Goal: Find specific page/section: Find specific page/section

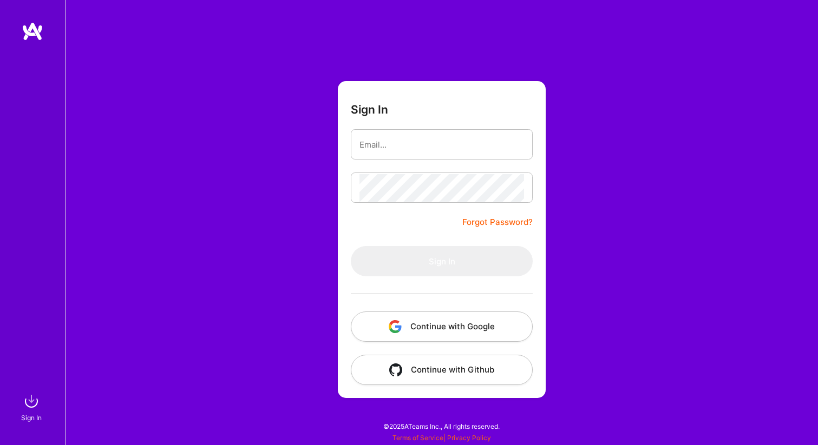
click at [474, 334] on button "Continue with Google" at bounding box center [442, 327] width 182 height 30
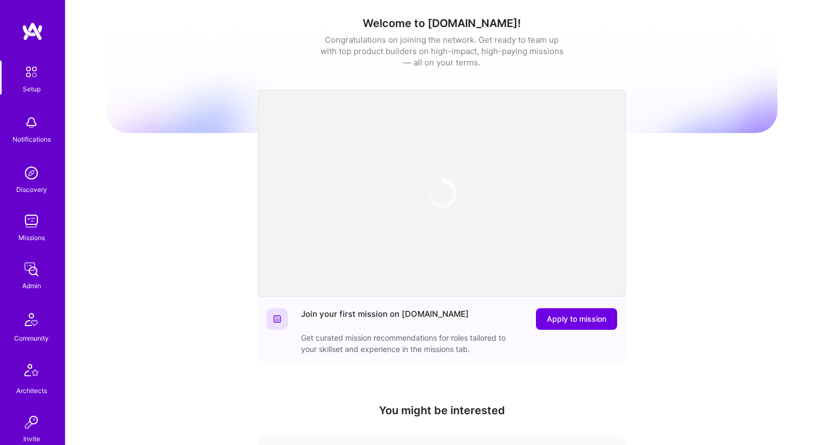
click at [30, 217] on img at bounding box center [32, 222] width 22 height 22
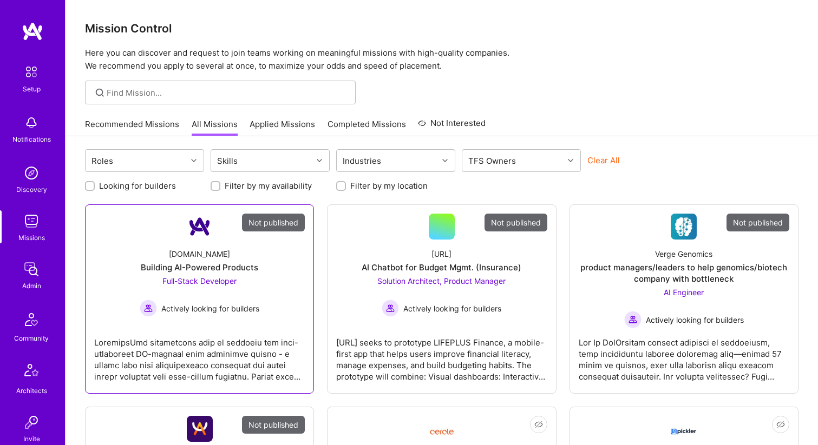
click at [290, 285] on div "[DOMAIN_NAME] Building AI-Powered Products Full-Stack Developer Actively lookin…" at bounding box center [199, 278] width 211 height 77
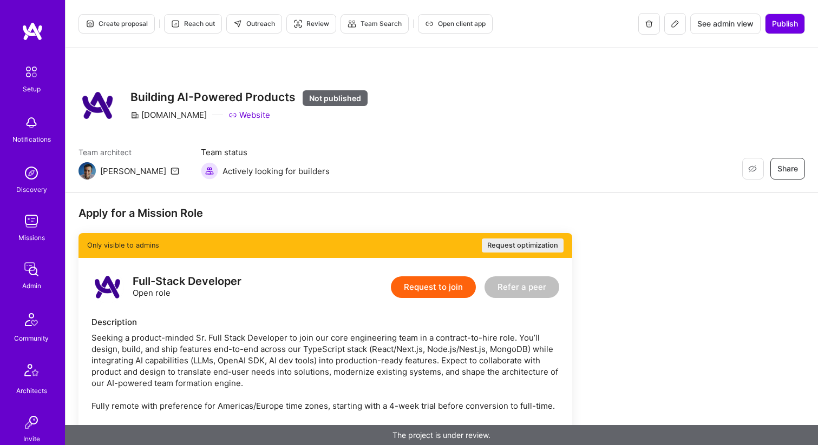
click at [40, 84] on div "Setup" at bounding box center [32, 88] width 18 height 11
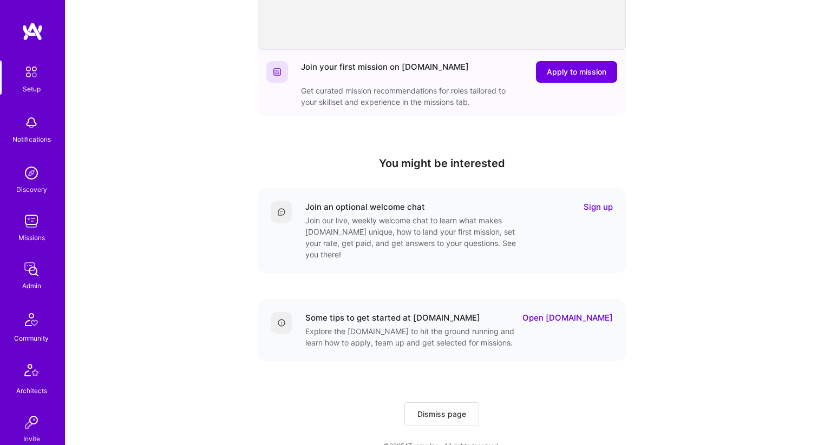
scroll to position [255, 0]
